Goal: Information Seeking & Learning: Learn about a topic

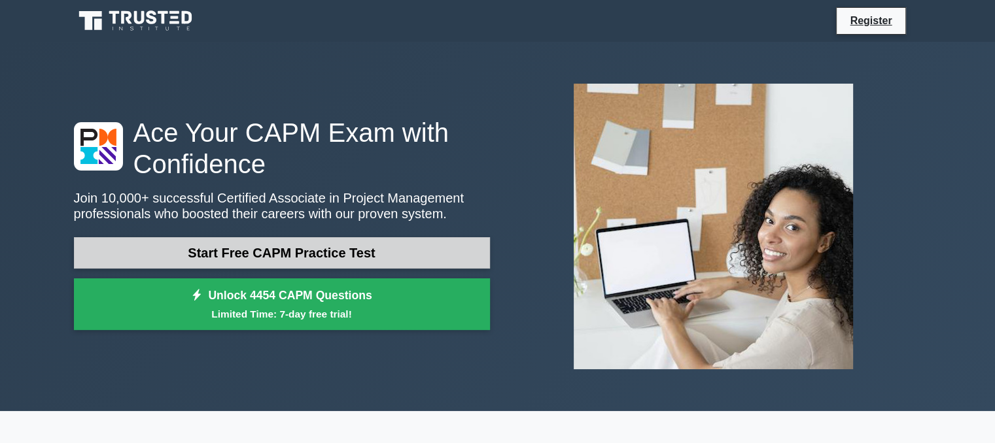
click at [302, 245] on link "Start Free CAPM Practice Test" at bounding box center [282, 252] width 416 height 31
